Goal: Navigation & Orientation: Find specific page/section

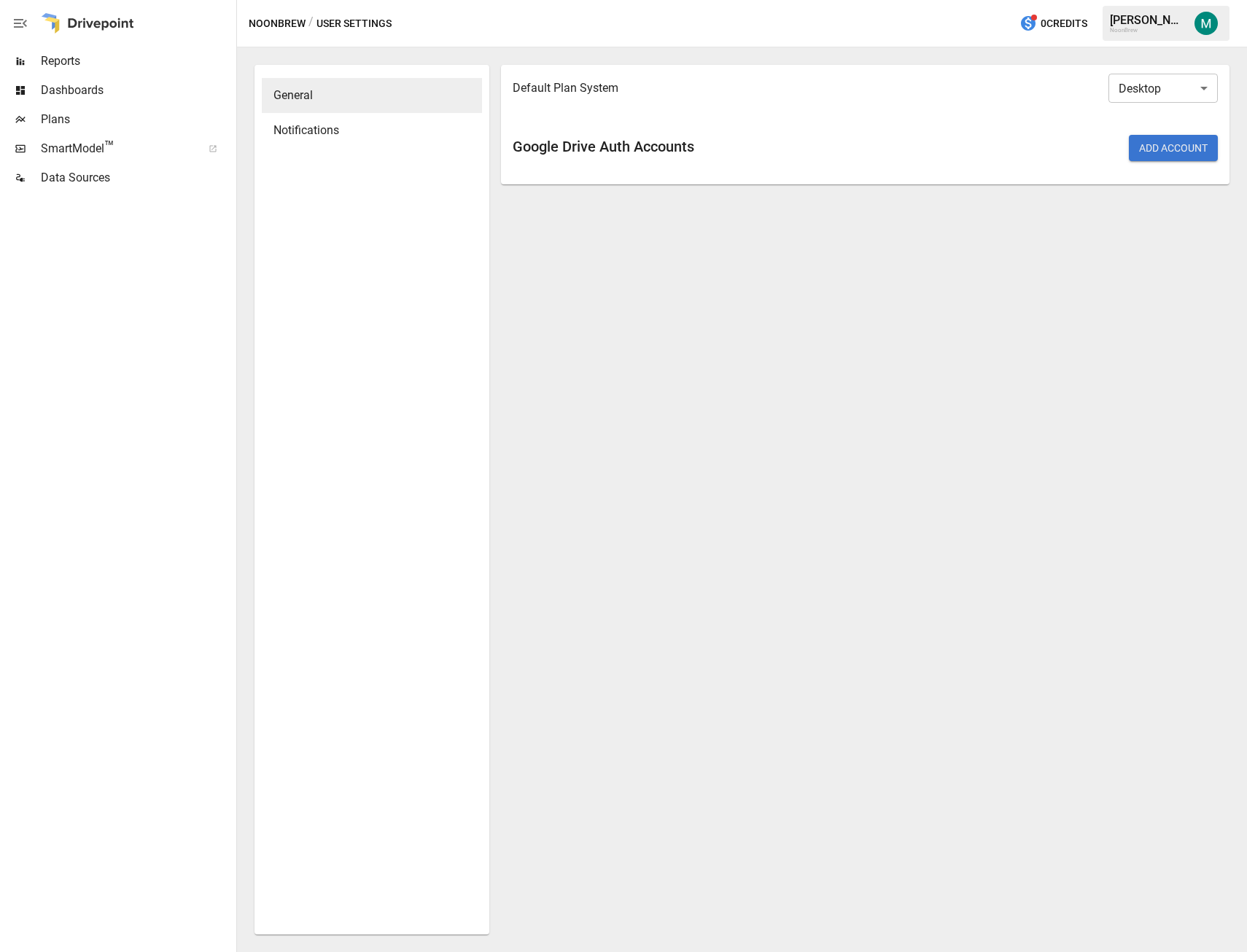
click at [84, 67] on span "Reports" at bounding box center [137, 61] width 193 height 18
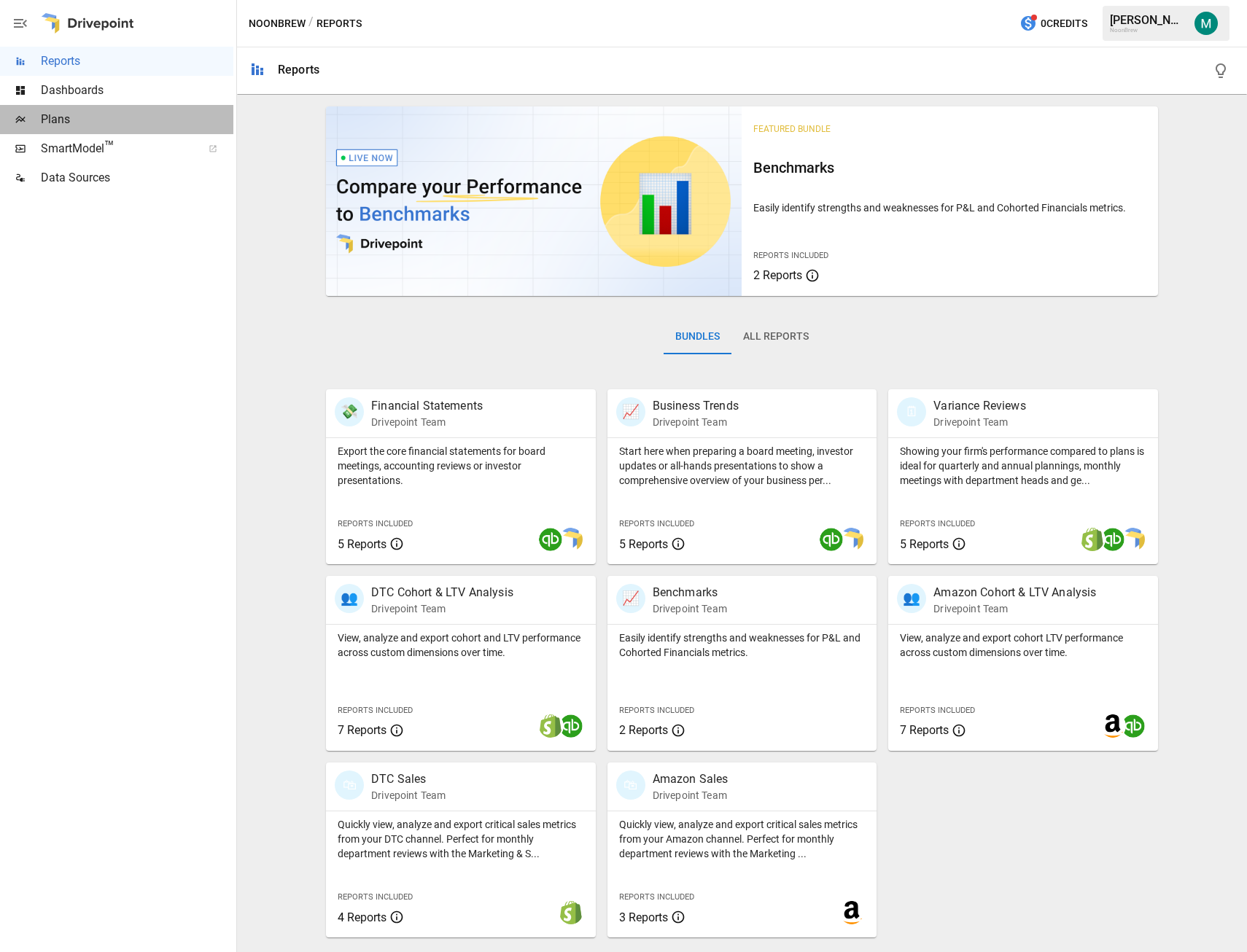
click at [84, 112] on span "Plans" at bounding box center [137, 119] width 193 height 18
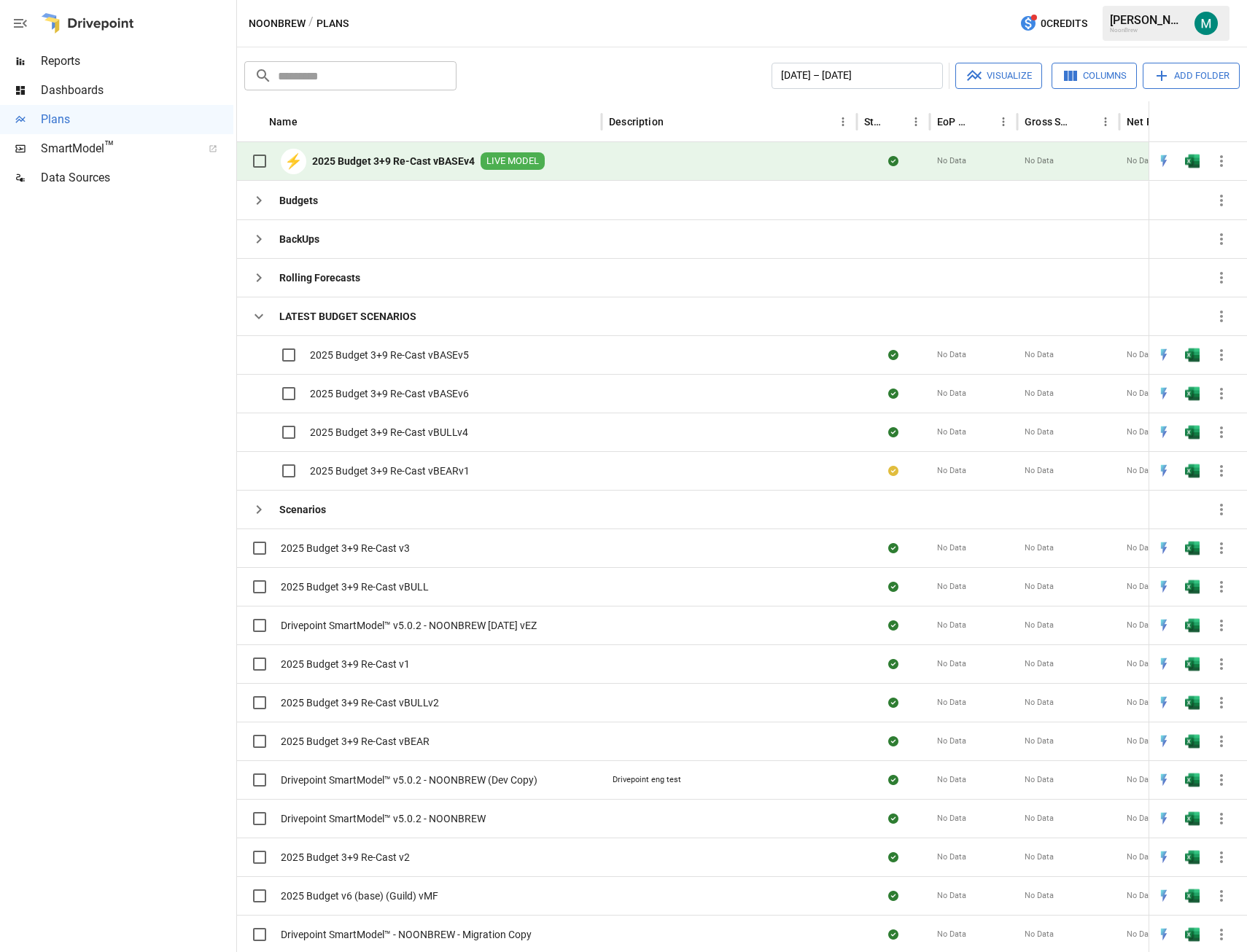
click at [67, 22] on div at bounding box center [88, 23] width 93 height 46
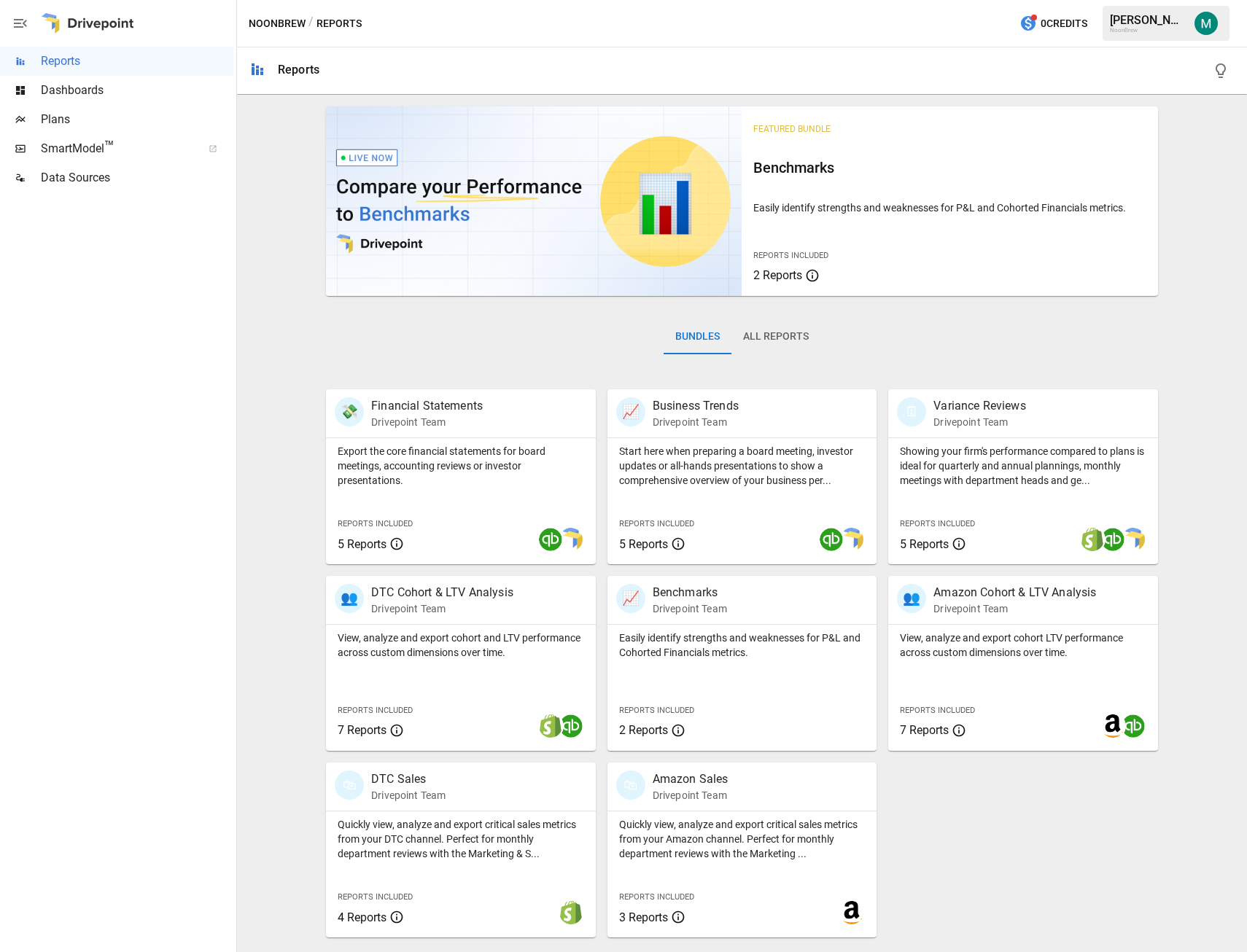
click at [93, 98] on span "Dashboards" at bounding box center [137, 90] width 193 height 18
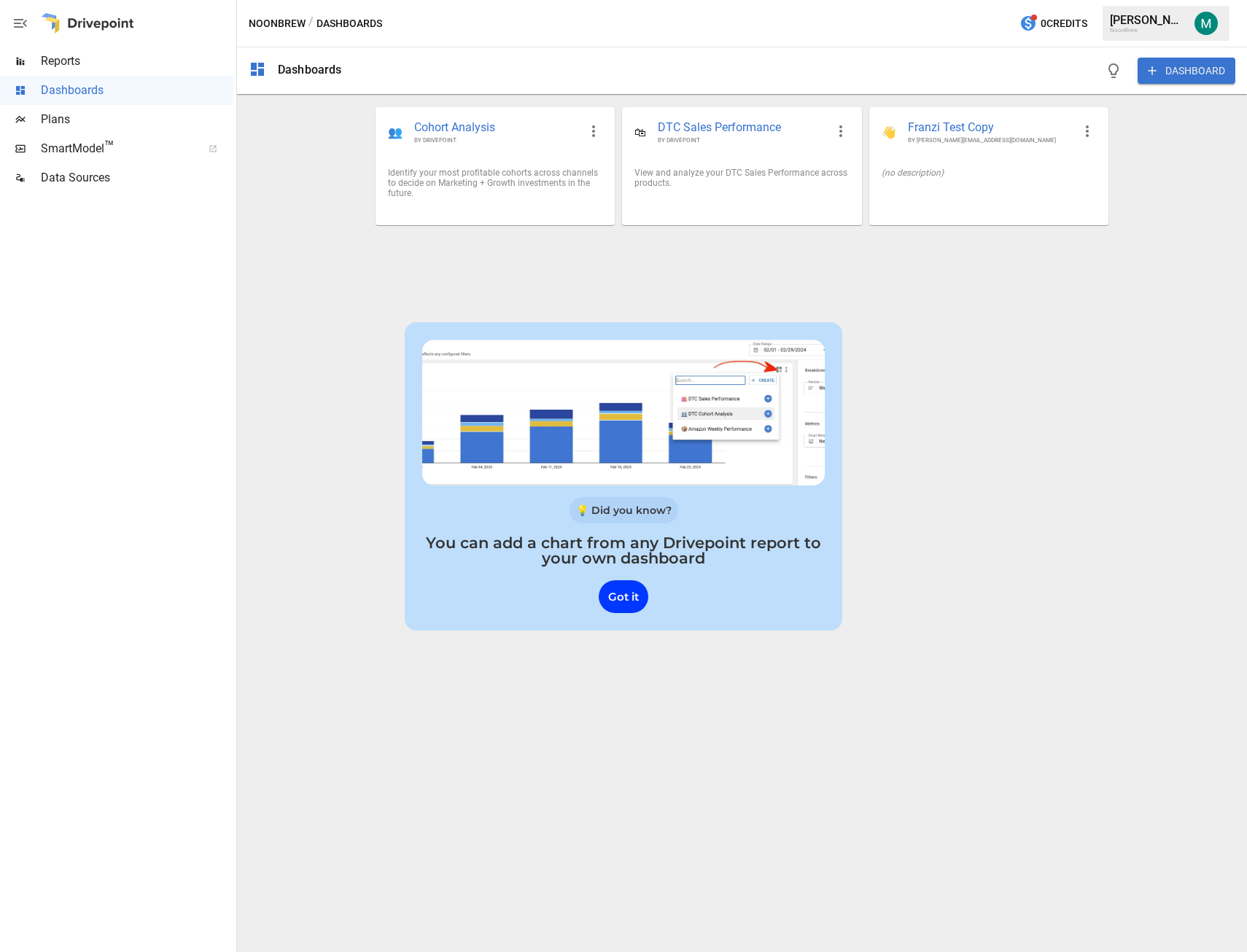
click at [96, 124] on span "Plans" at bounding box center [137, 119] width 193 height 18
